Goal: Communication & Community: Answer question/provide support

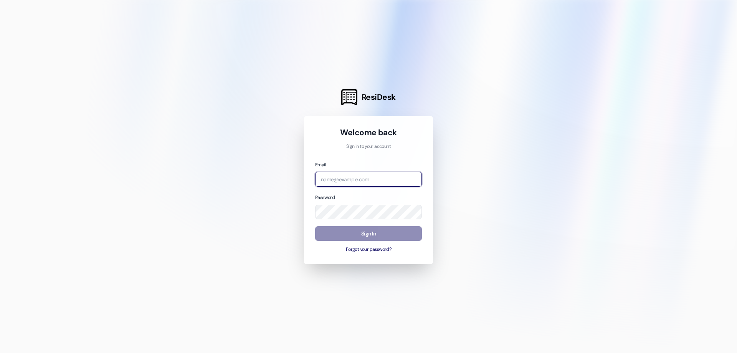
type input "[EMAIL_ADDRESS][DOMAIN_NAME]"
click at [417, 236] on button "Sign In" at bounding box center [368, 233] width 107 height 15
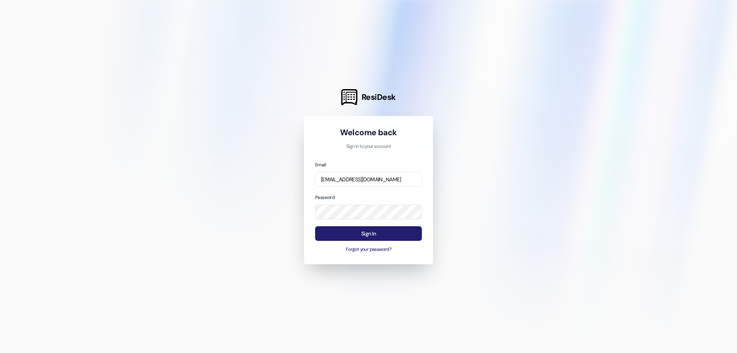
click at [413, 234] on button "Sign In" at bounding box center [368, 233] width 107 height 15
